Goal: Task Accomplishment & Management: Manage account settings

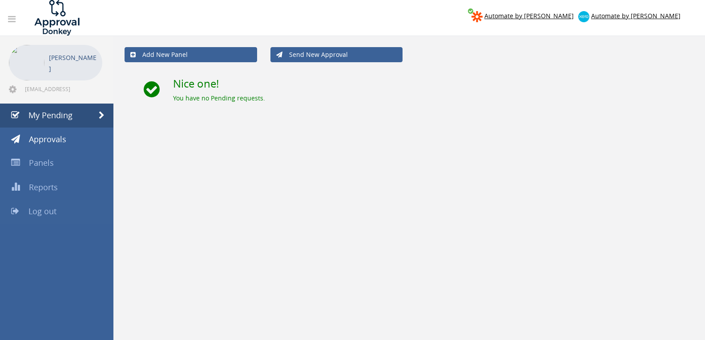
click at [51, 211] on span "Log out" at bounding box center [42, 211] width 28 height 11
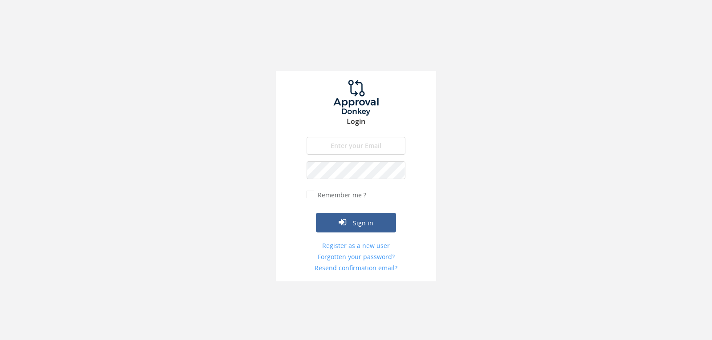
click at [363, 149] on input "email" at bounding box center [356, 146] width 99 height 18
type input "[EMAIL_ADDRESS][DOMAIN_NAME]"
click at [316, 213] on button "Sign in" at bounding box center [356, 223] width 80 height 20
